Goal: Task Accomplishment & Management: Manage account settings

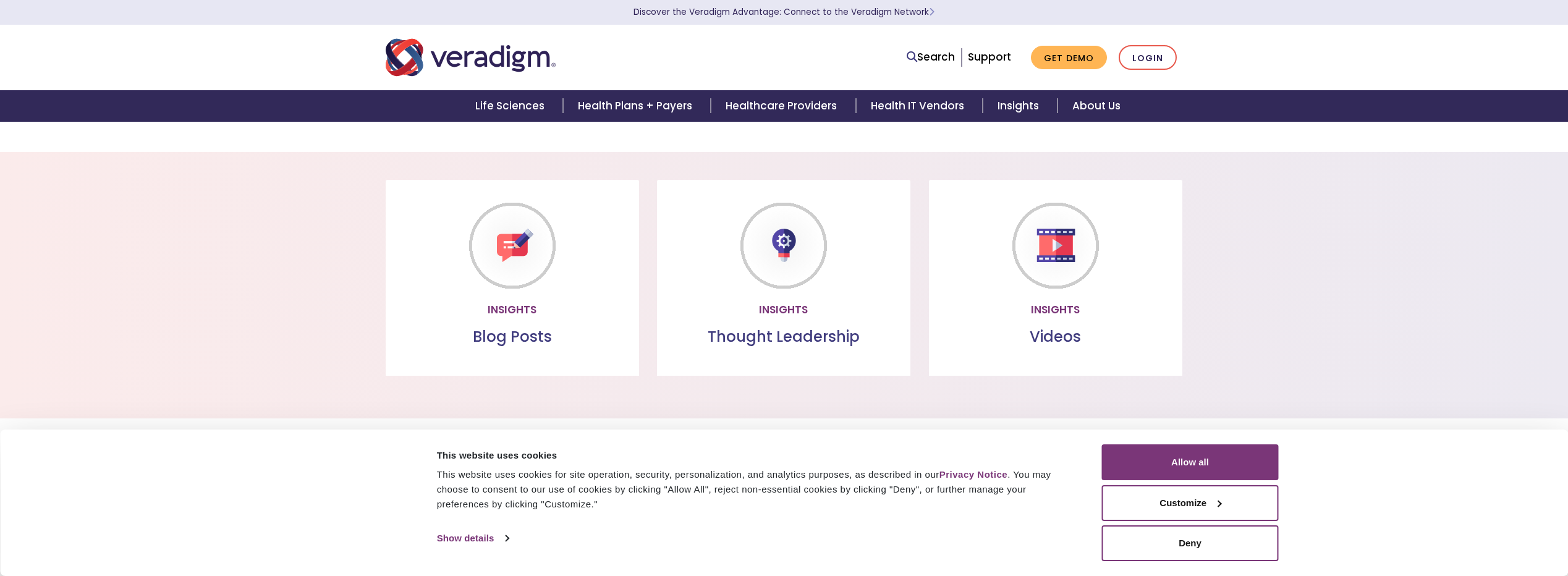
scroll to position [904, 0]
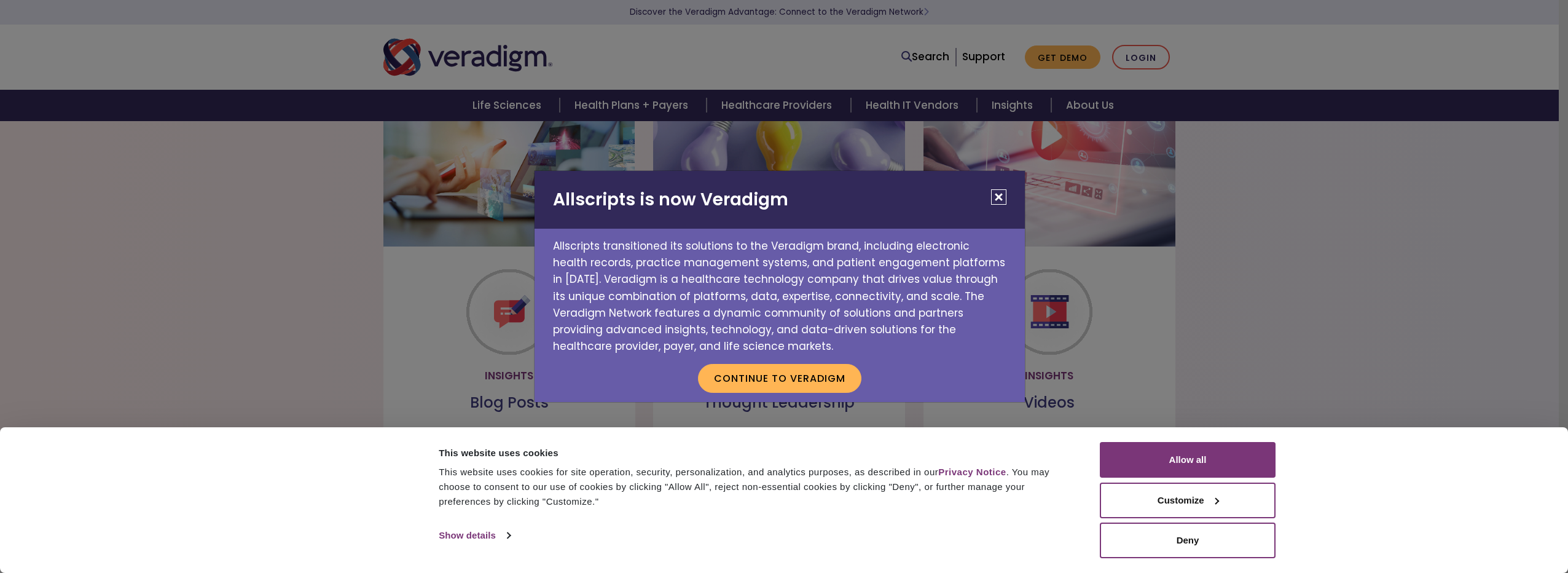
click at [997, 185] on h2 "Allscripts is now Veradigm" at bounding box center [779, 199] width 490 height 58
click at [997, 194] on button "Close" at bounding box center [999, 197] width 15 height 15
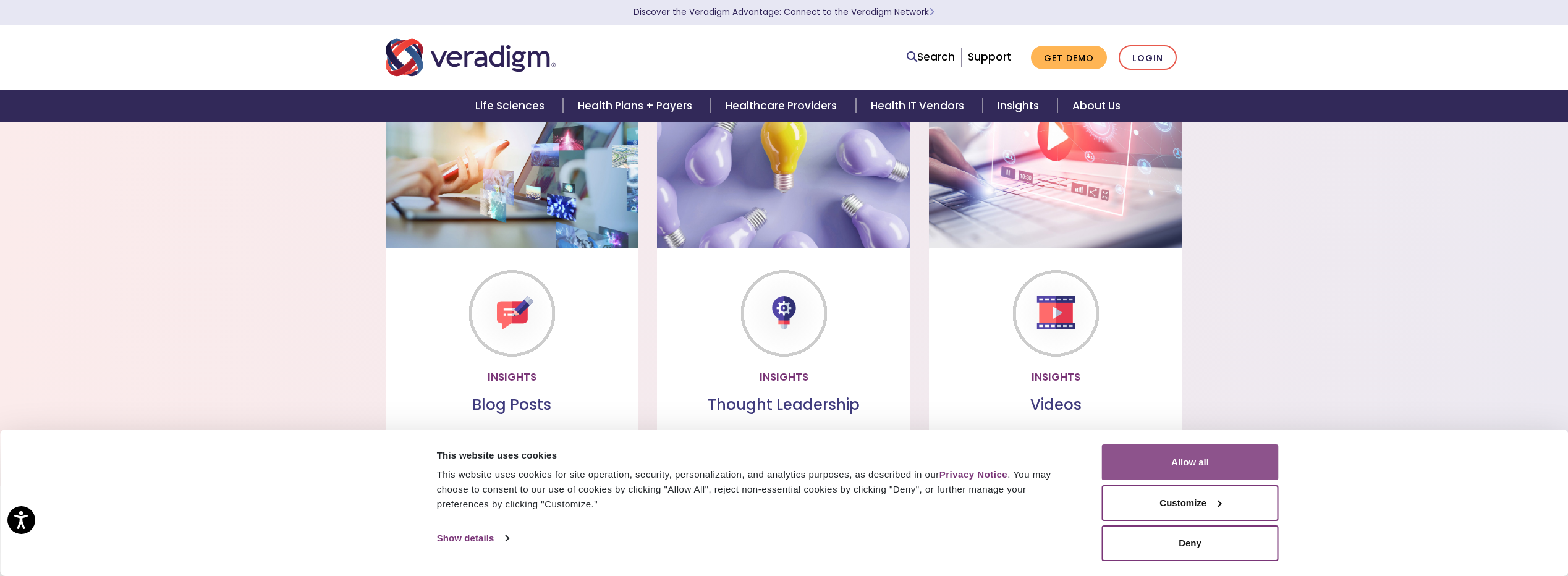
click at [1170, 458] on button "Allow all" at bounding box center [1191, 463] width 177 height 36
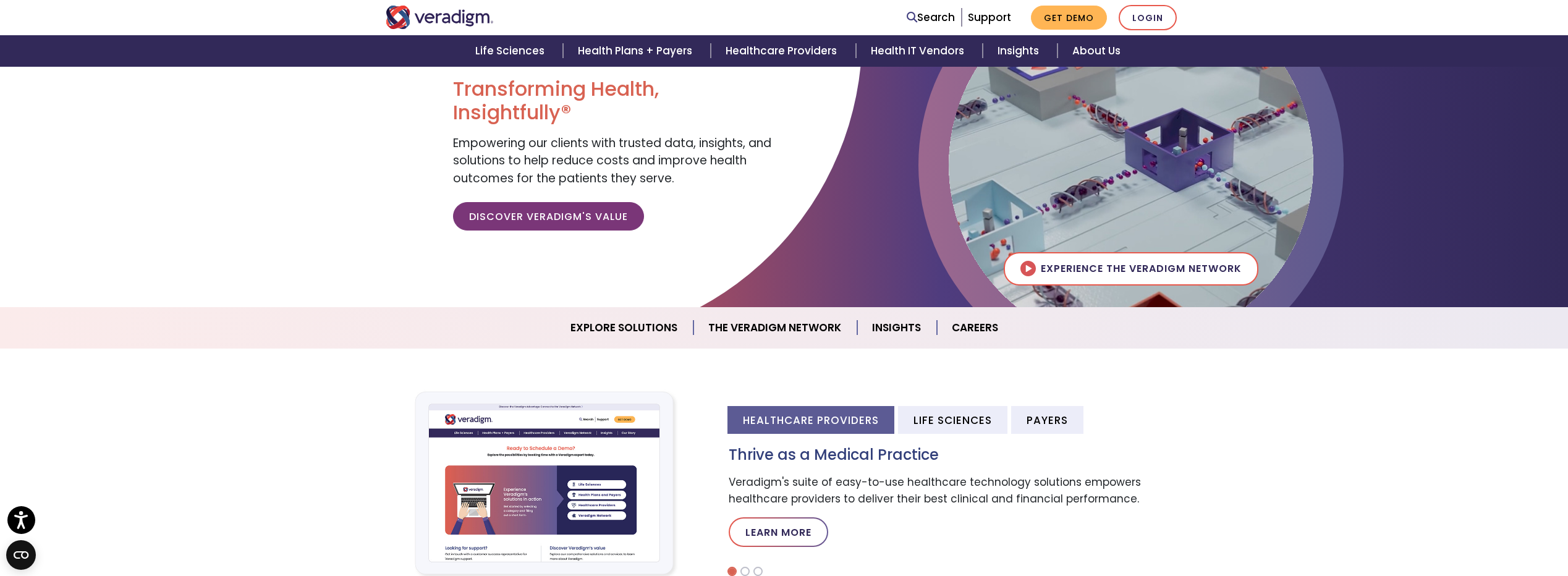
scroll to position [0, 0]
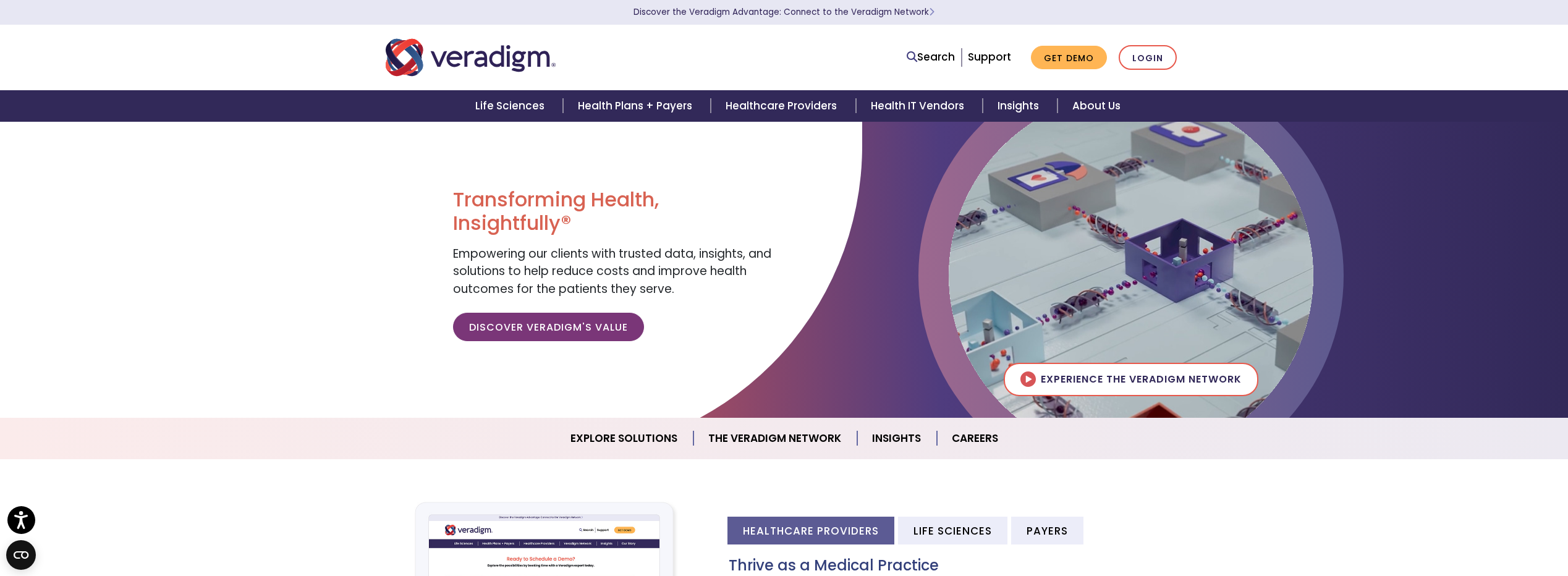
click at [499, 66] on img "Veradigm logo" at bounding box center [470, 57] width 170 height 41
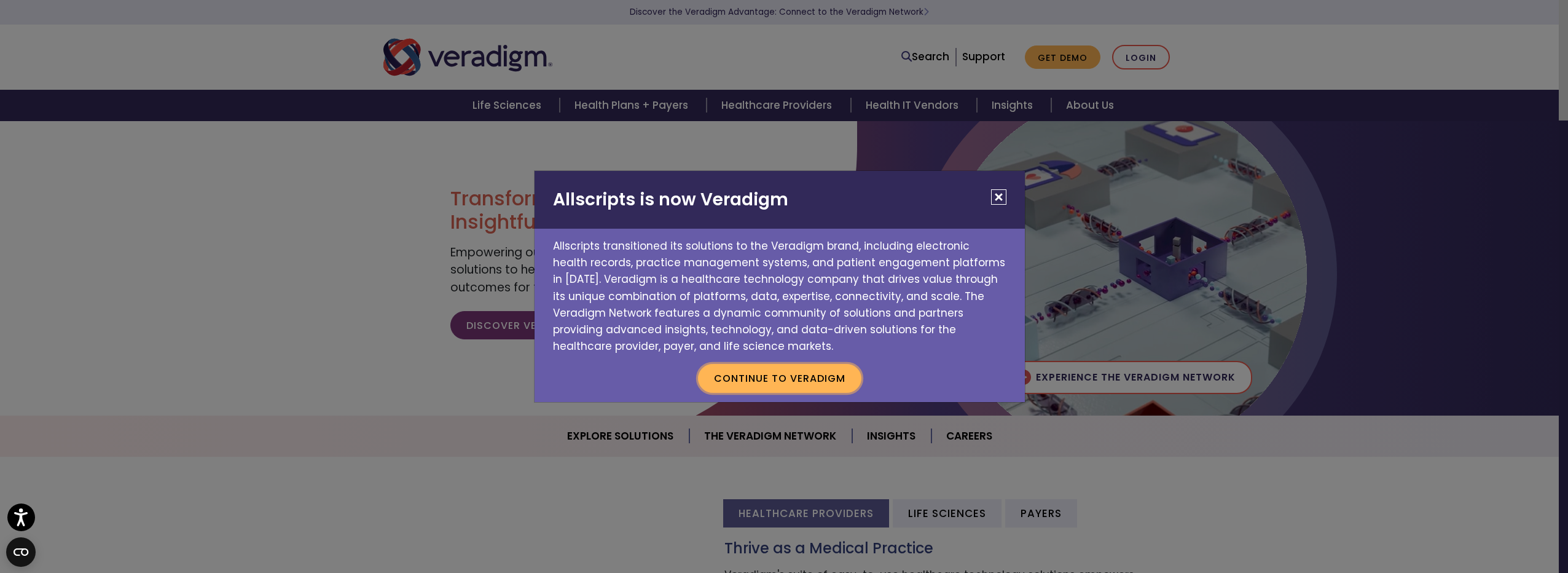
click at [778, 381] on button "Continue to Veradigm" at bounding box center [780, 378] width 164 height 29
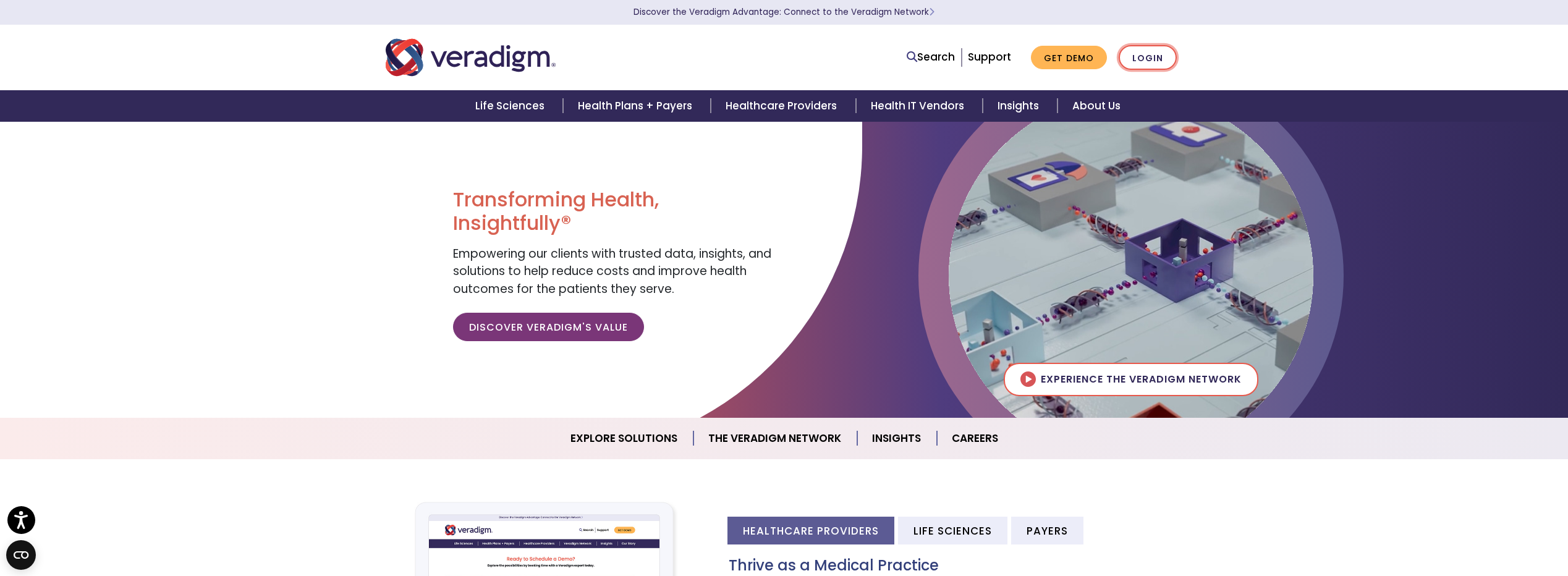
click at [1164, 59] on link "Login" at bounding box center [1147, 57] width 58 height 26
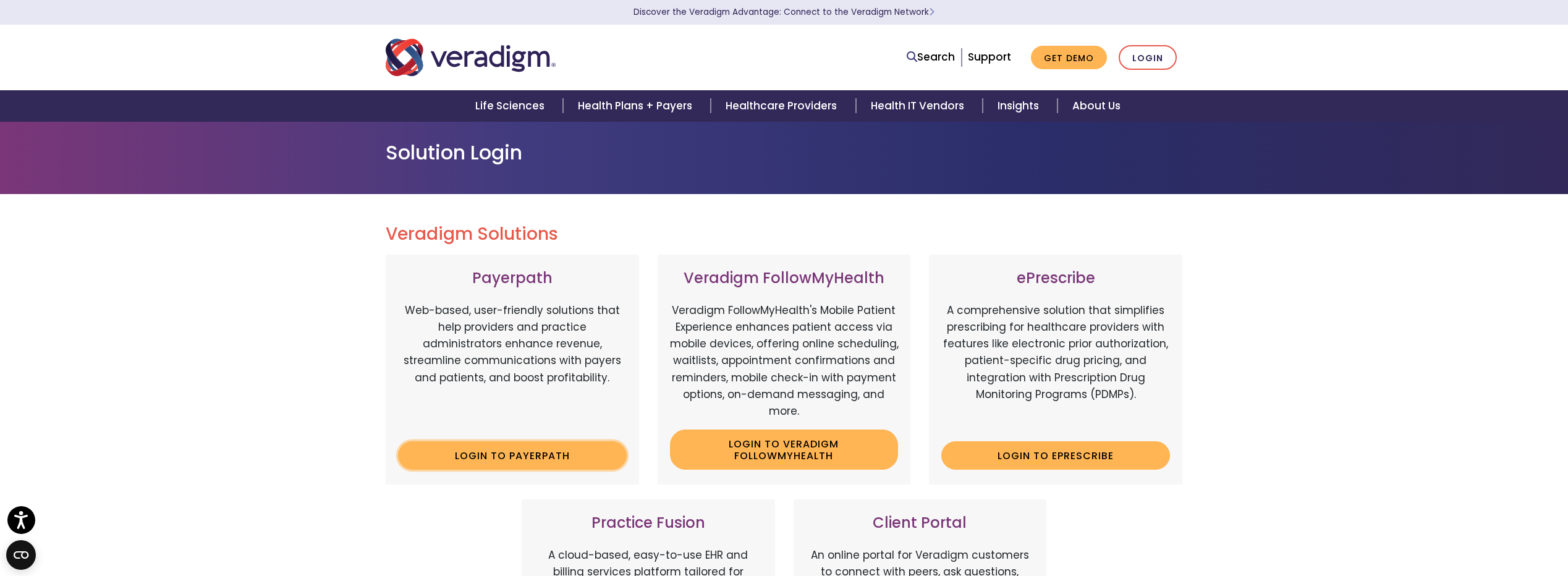
click at [519, 459] on link "Login to Payerpath" at bounding box center [512, 456] width 229 height 29
